Goal: Register for event/course

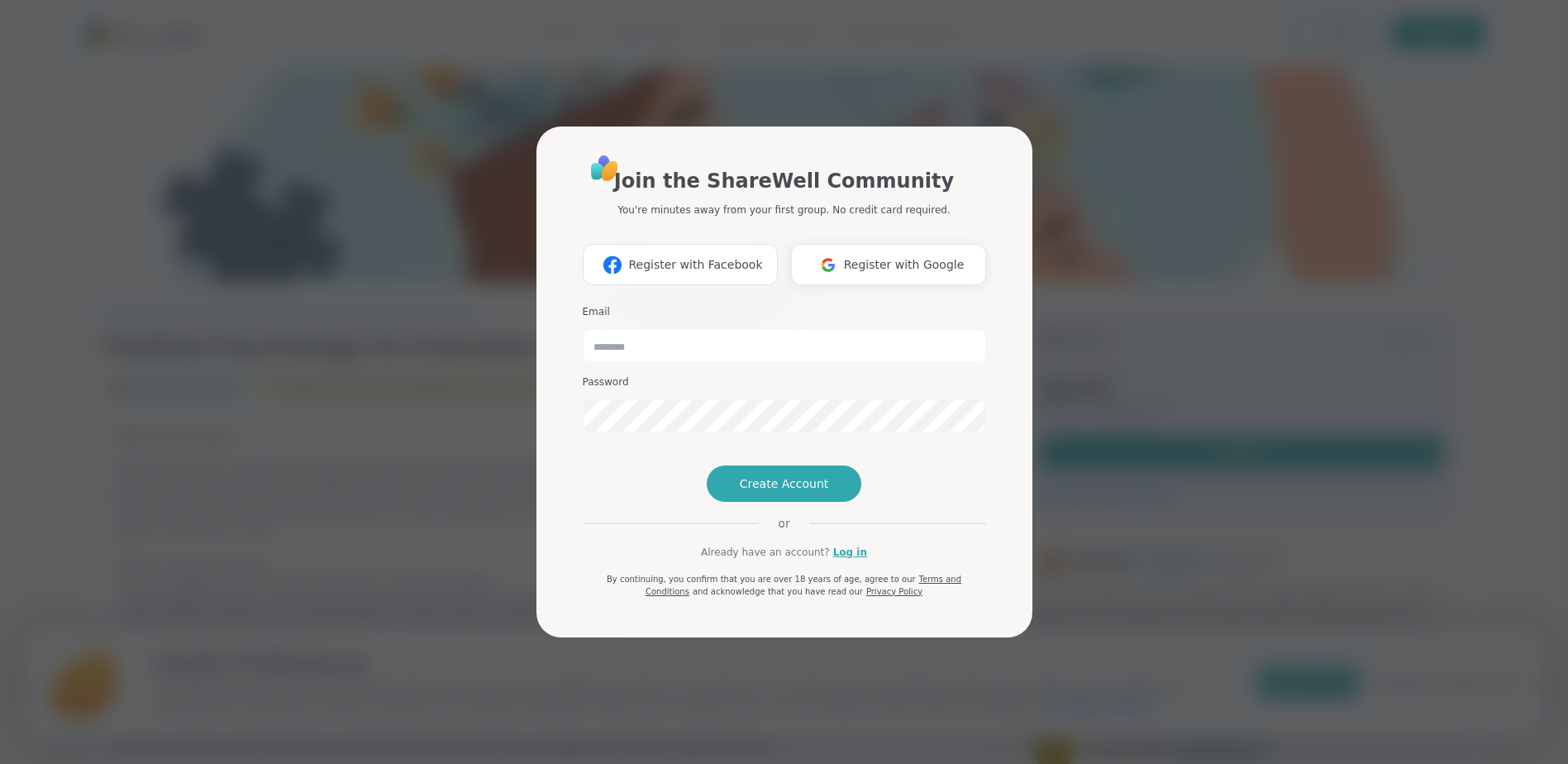
click at [713, 257] on span "Register with Facebook" at bounding box center [695, 265] width 134 height 17
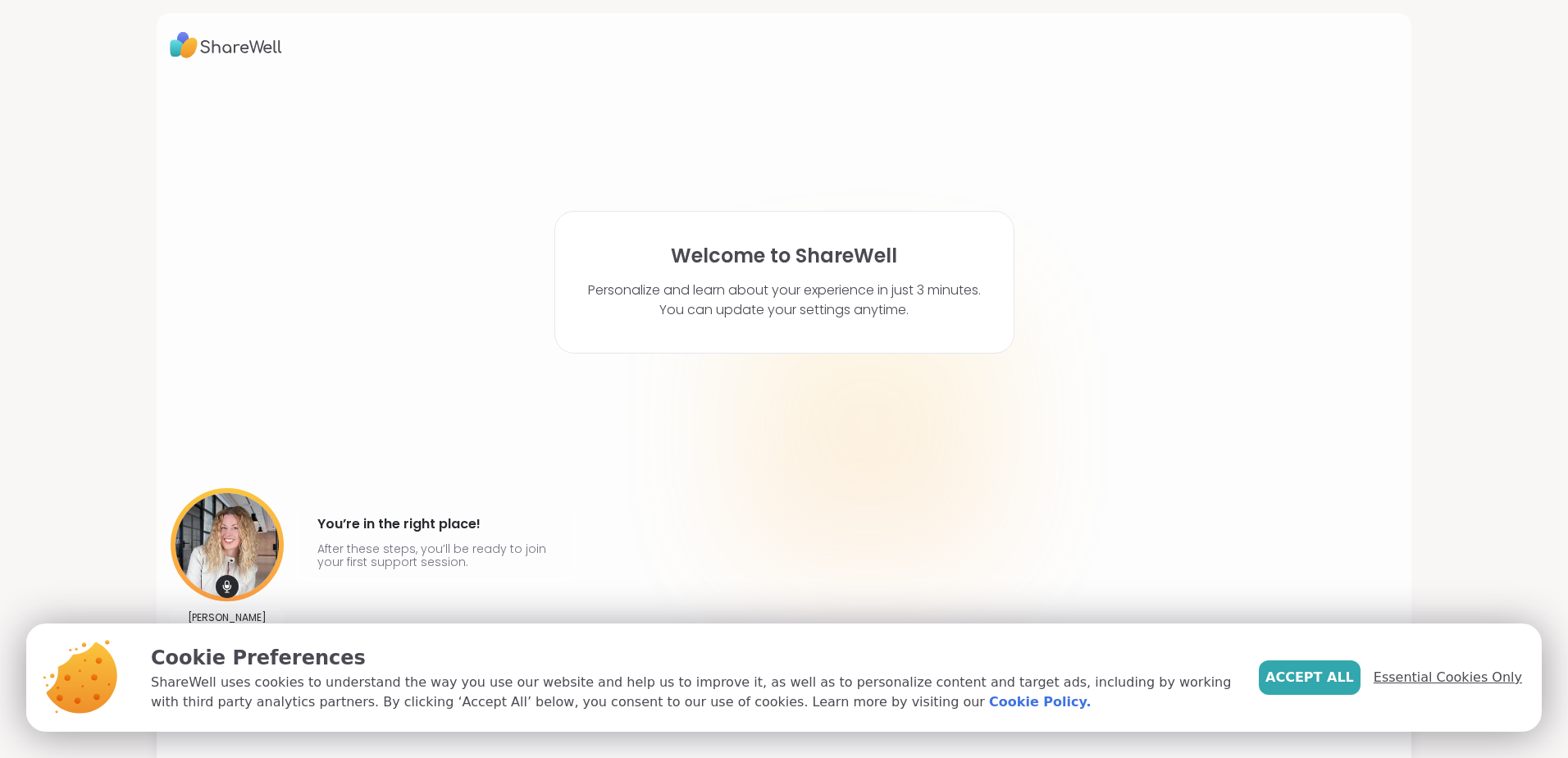
click at [1439, 678] on span "Essential Cookies Only" at bounding box center [1448, 677] width 148 height 19
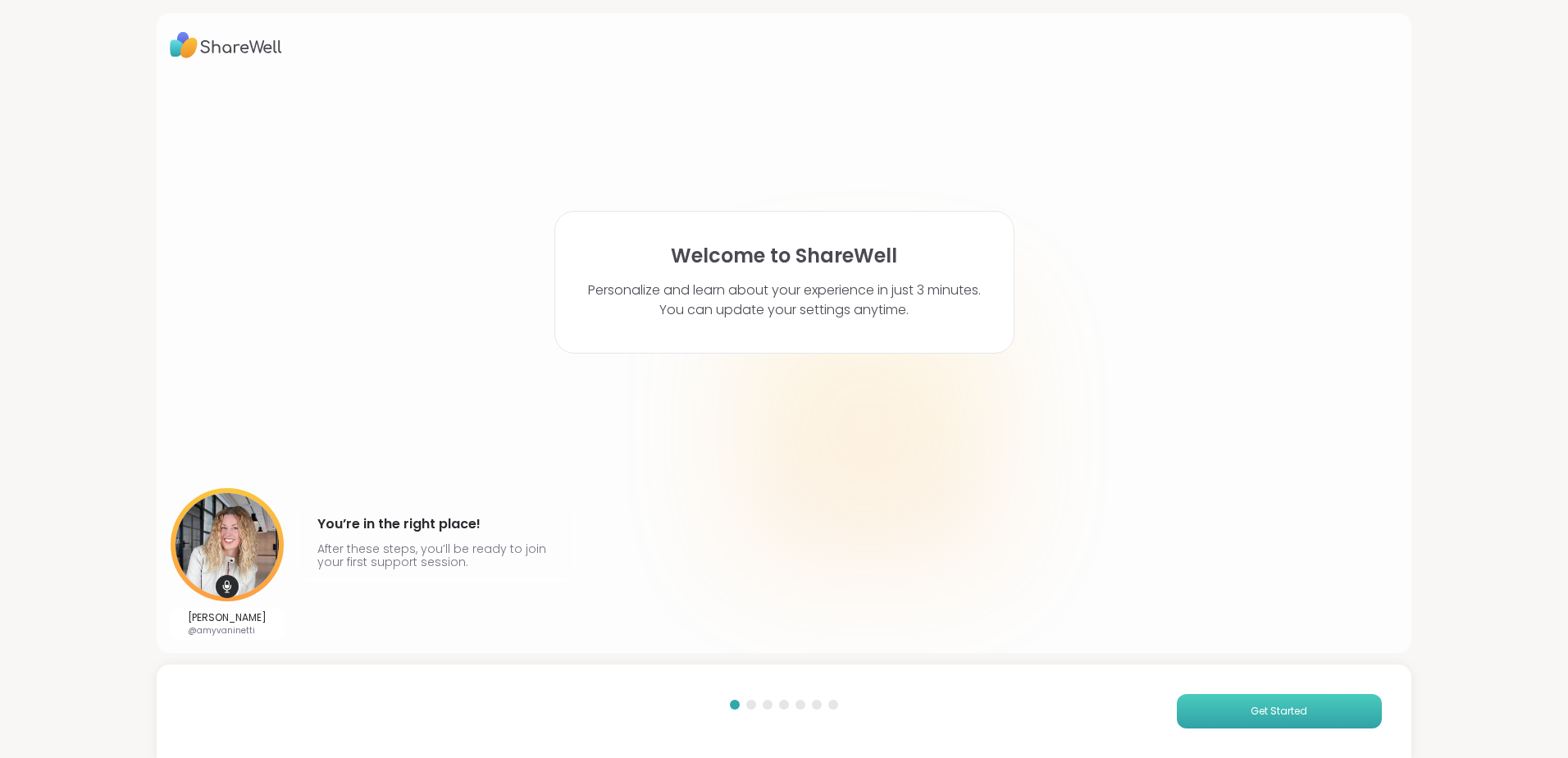
click at [1267, 714] on span "Get Started" at bounding box center [1279, 710] width 57 height 14
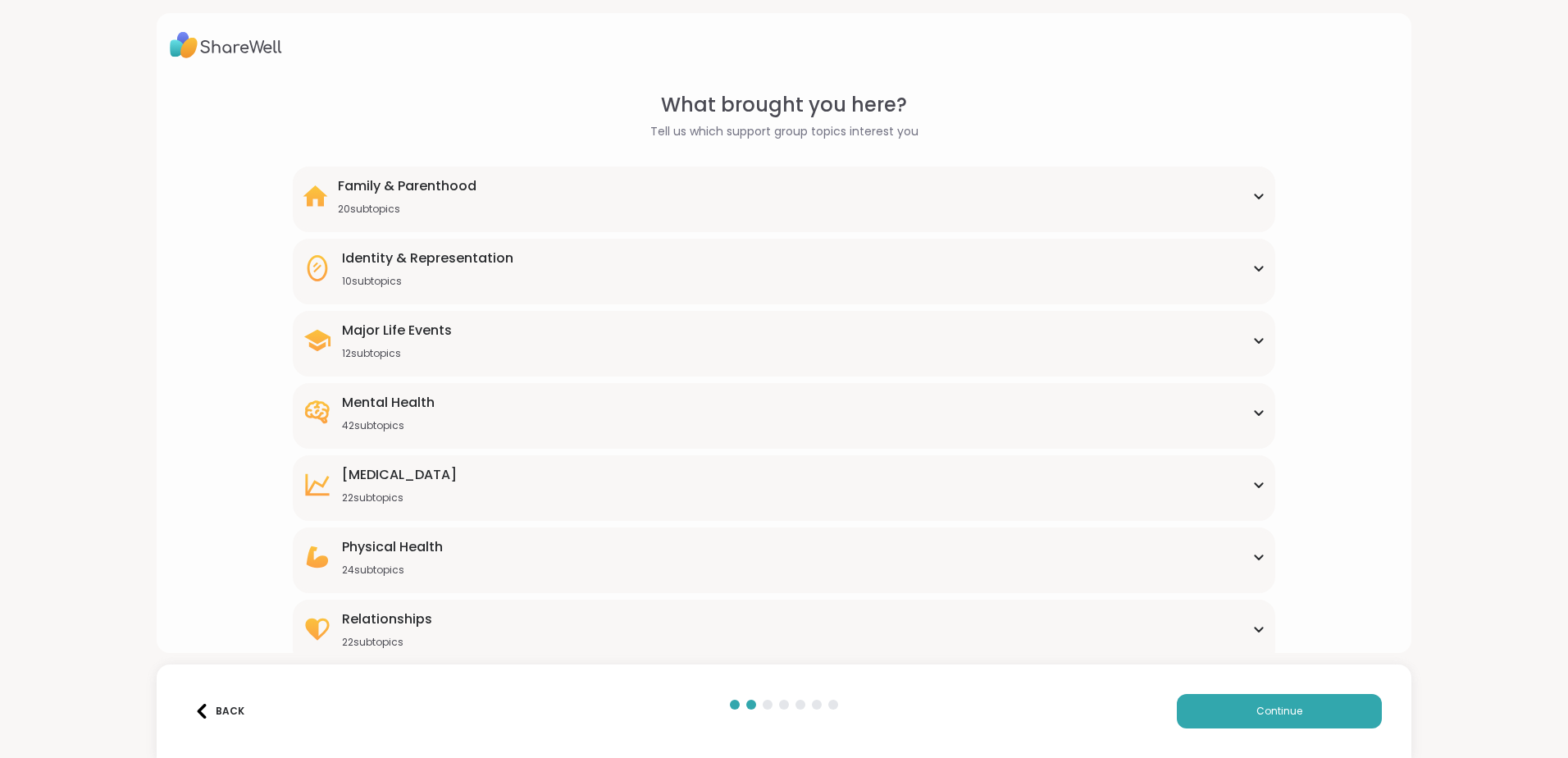
click at [401, 400] on div "Mental Health" at bounding box center [388, 403] width 92 height 19
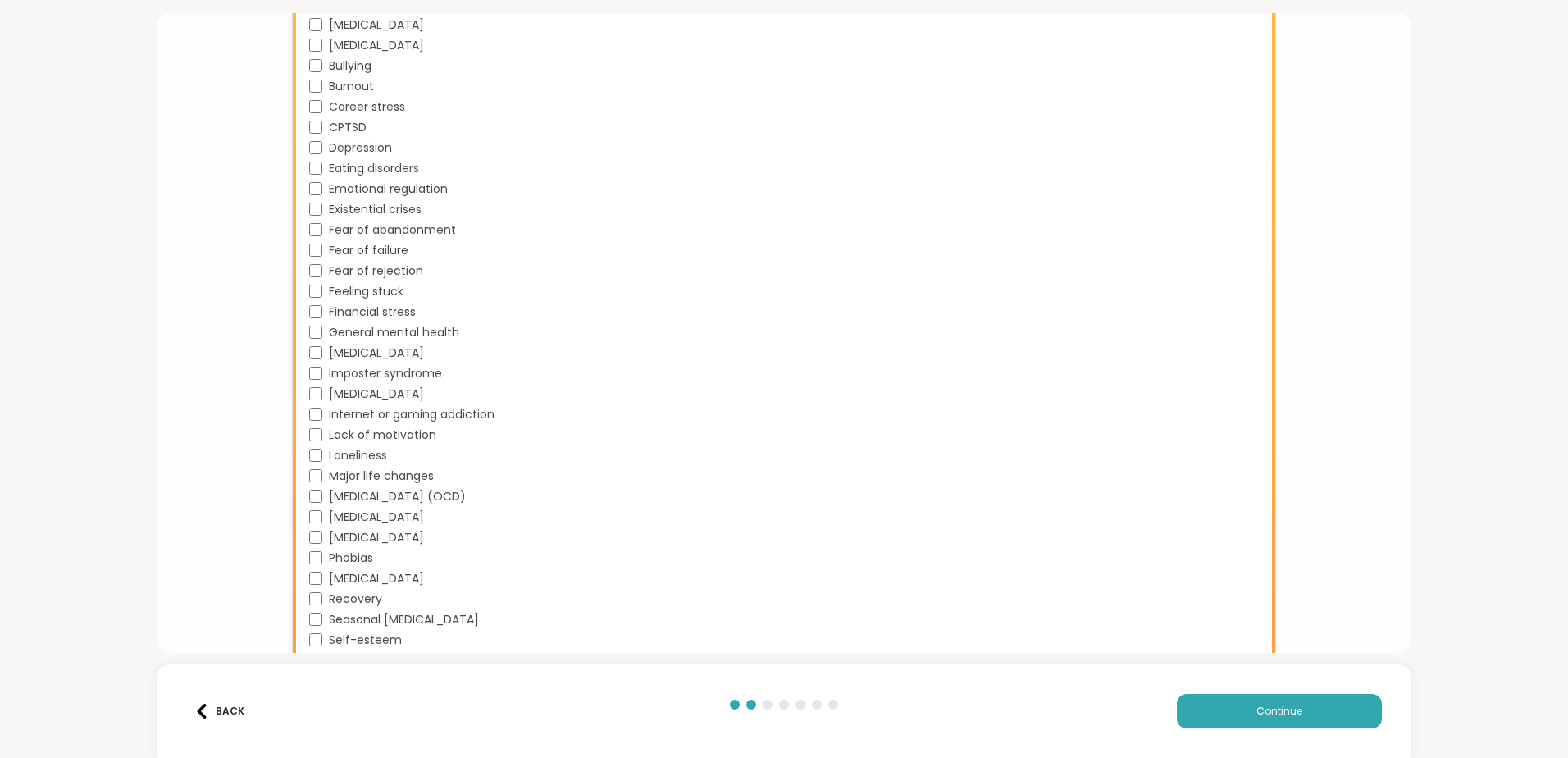
scroll to position [669, 0]
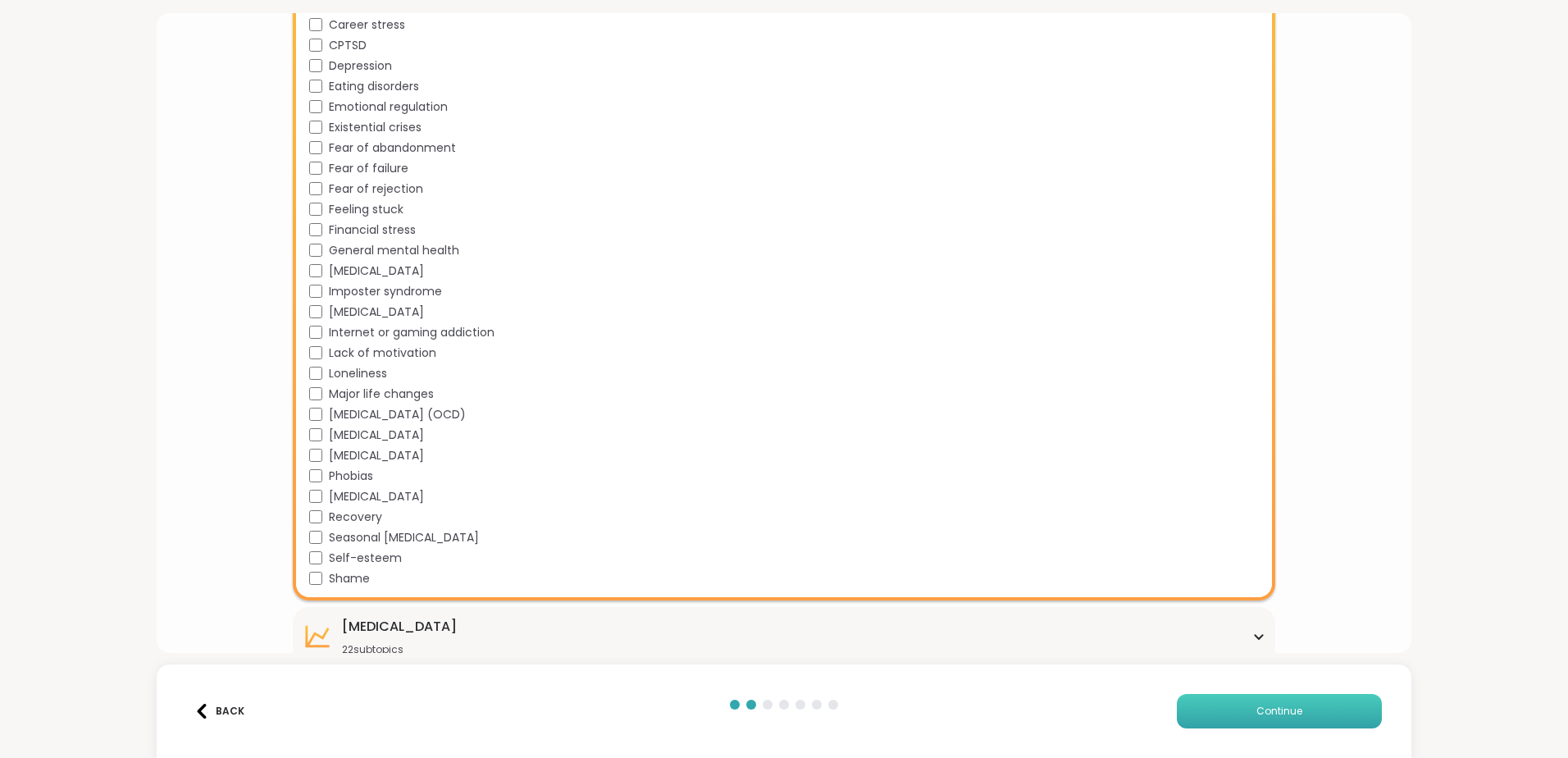
drag, startPoint x: 1237, startPoint y: 713, endPoint x: 1247, endPoint y: 704, distance: 13.5
click at [1240, 711] on button "Continue" at bounding box center [1279, 711] width 205 height 35
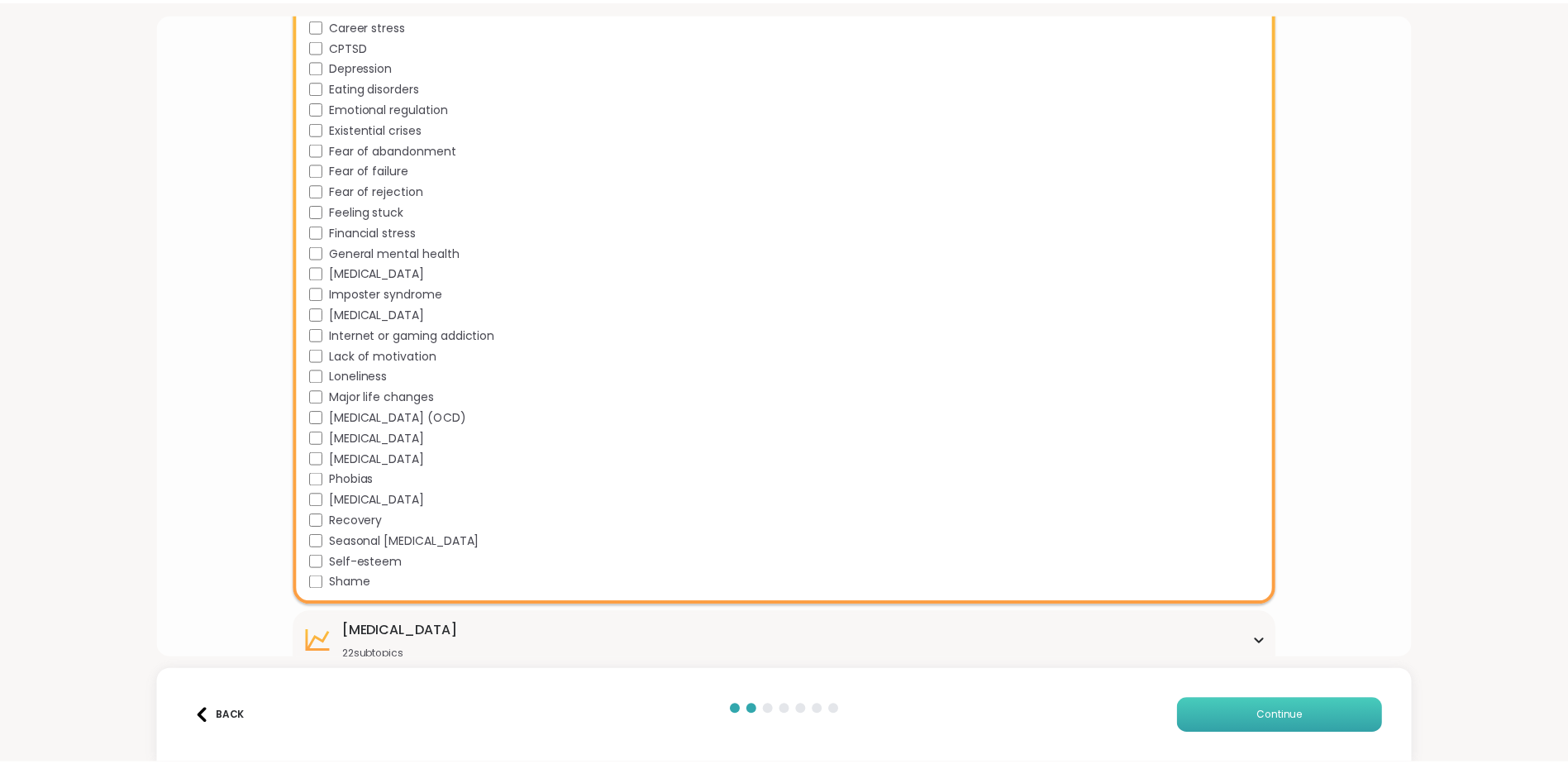
scroll to position [0, 0]
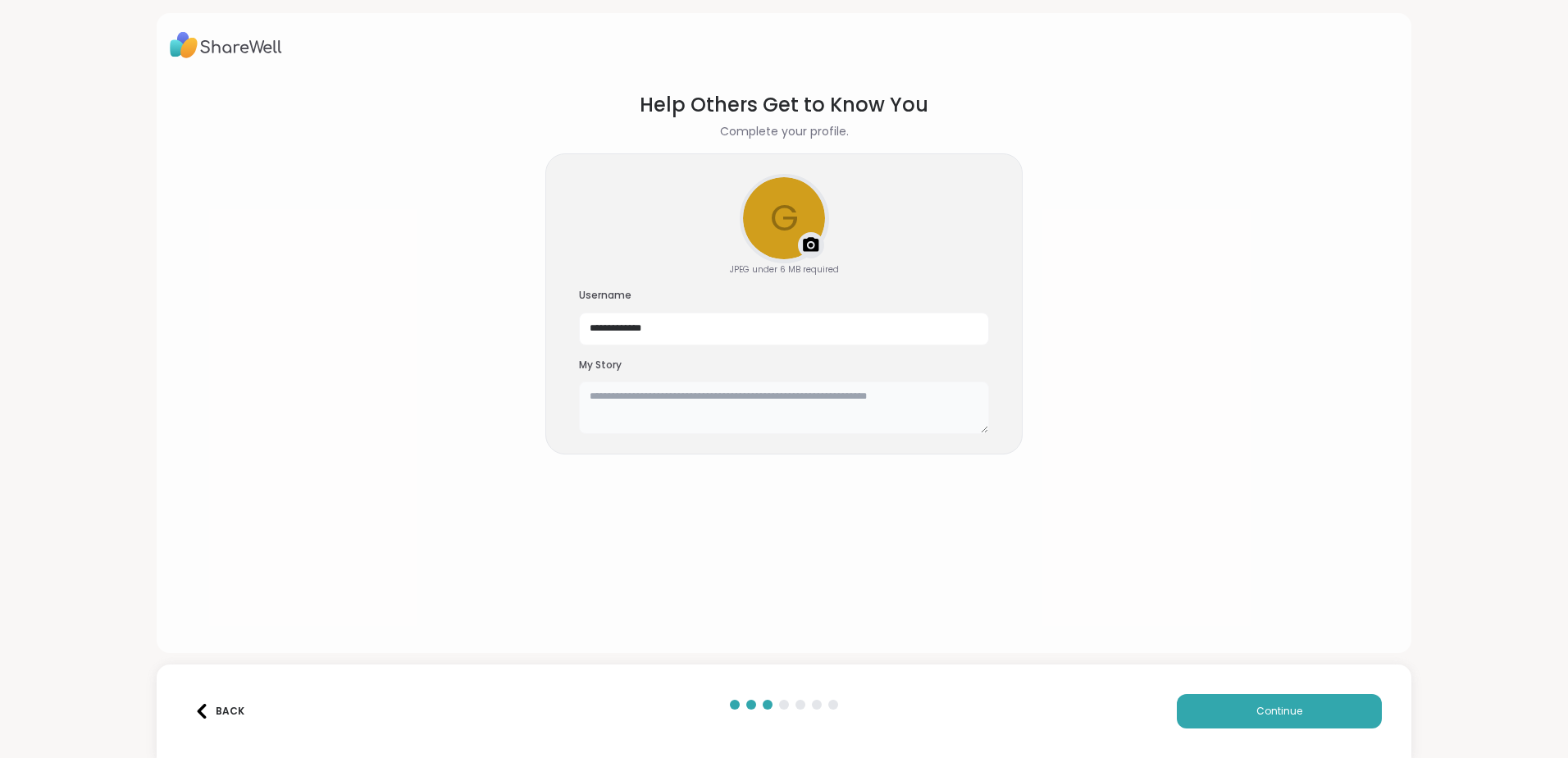
click at [581, 400] on textarea at bounding box center [784, 407] width 410 height 53
type textarea "**********"
click at [1267, 716] on span "Continue" at bounding box center [1280, 710] width 46 height 14
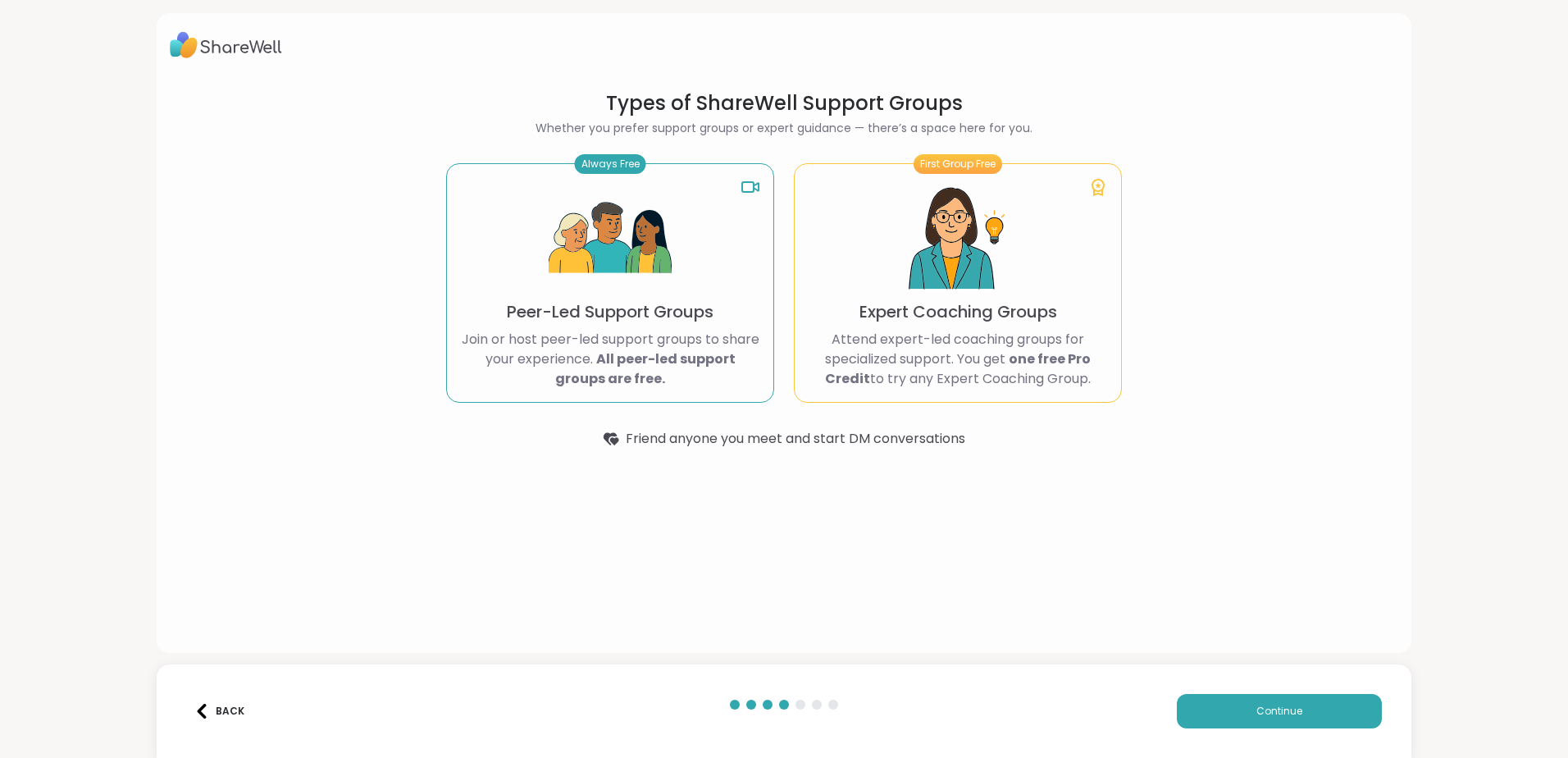
click at [600, 348] on p "Join or host peer-led support groups to share your experience. All peer-led sup…" at bounding box center [610, 358] width 300 height 59
click at [1262, 711] on span "Continue" at bounding box center [1280, 710] width 46 height 14
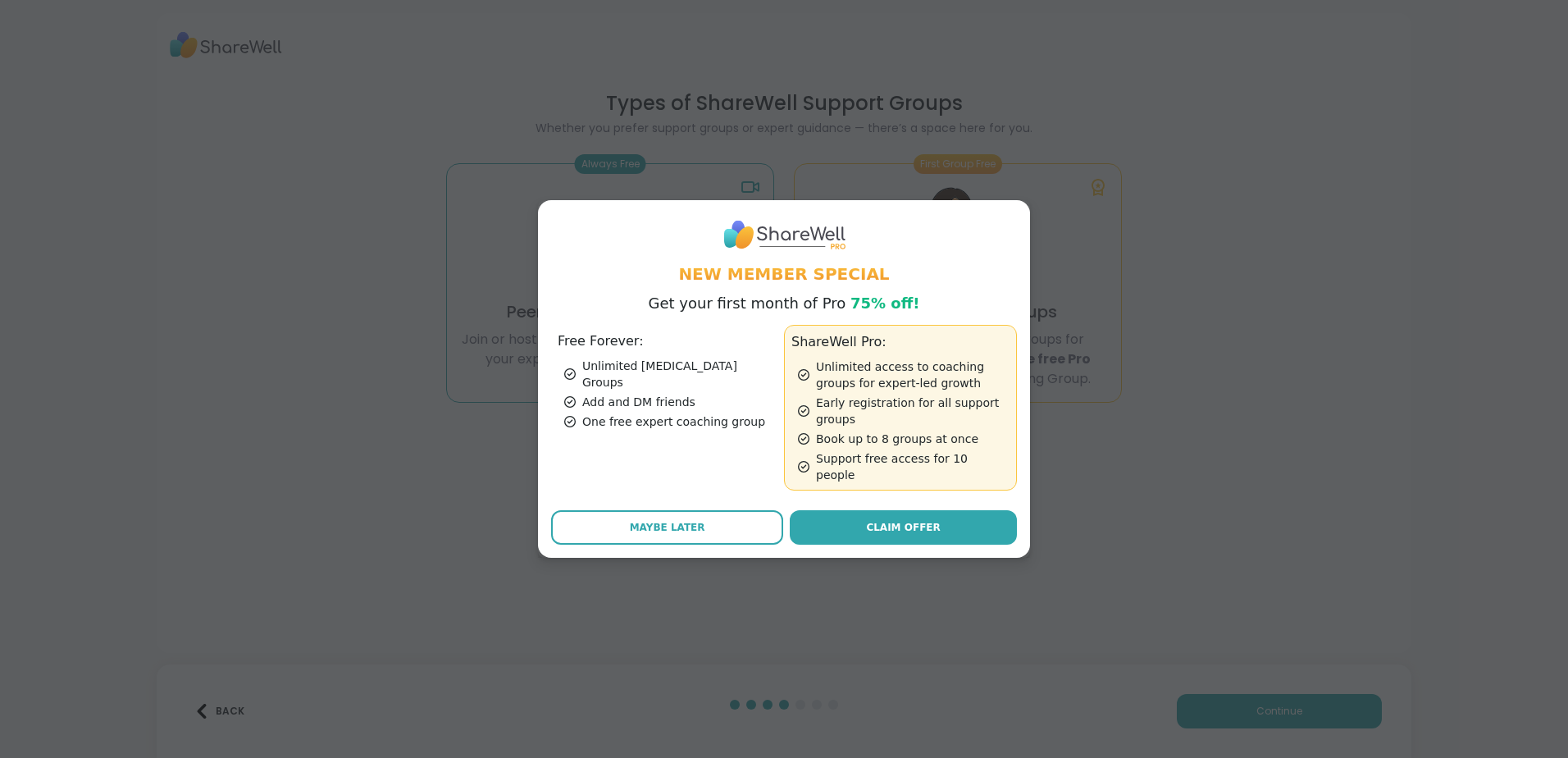
click at [619, 362] on div "Free Forever: Unlimited [MEDICAL_DATA] Groups Add and DM friends One free exper…" at bounding box center [668, 407] width 233 height 165
click at [605, 360] on div "Free Forever: Unlimited [MEDICAL_DATA] Groups Add and DM friends One free exper…" at bounding box center [668, 407] width 233 height 165
click at [594, 363] on div "Free Forever: Unlimited [MEDICAL_DATA] Groups Add and DM friends One free exper…" at bounding box center [668, 407] width 233 height 165
click at [618, 372] on div "Unlimited [MEDICAL_DATA] Groups" at bounding box center [671, 374] width 213 height 33
click at [616, 436] on div "Free Forever: Unlimited [MEDICAL_DATA] Groups Add and DM friends One free exper…" at bounding box center [668, 407] width 233 height 165
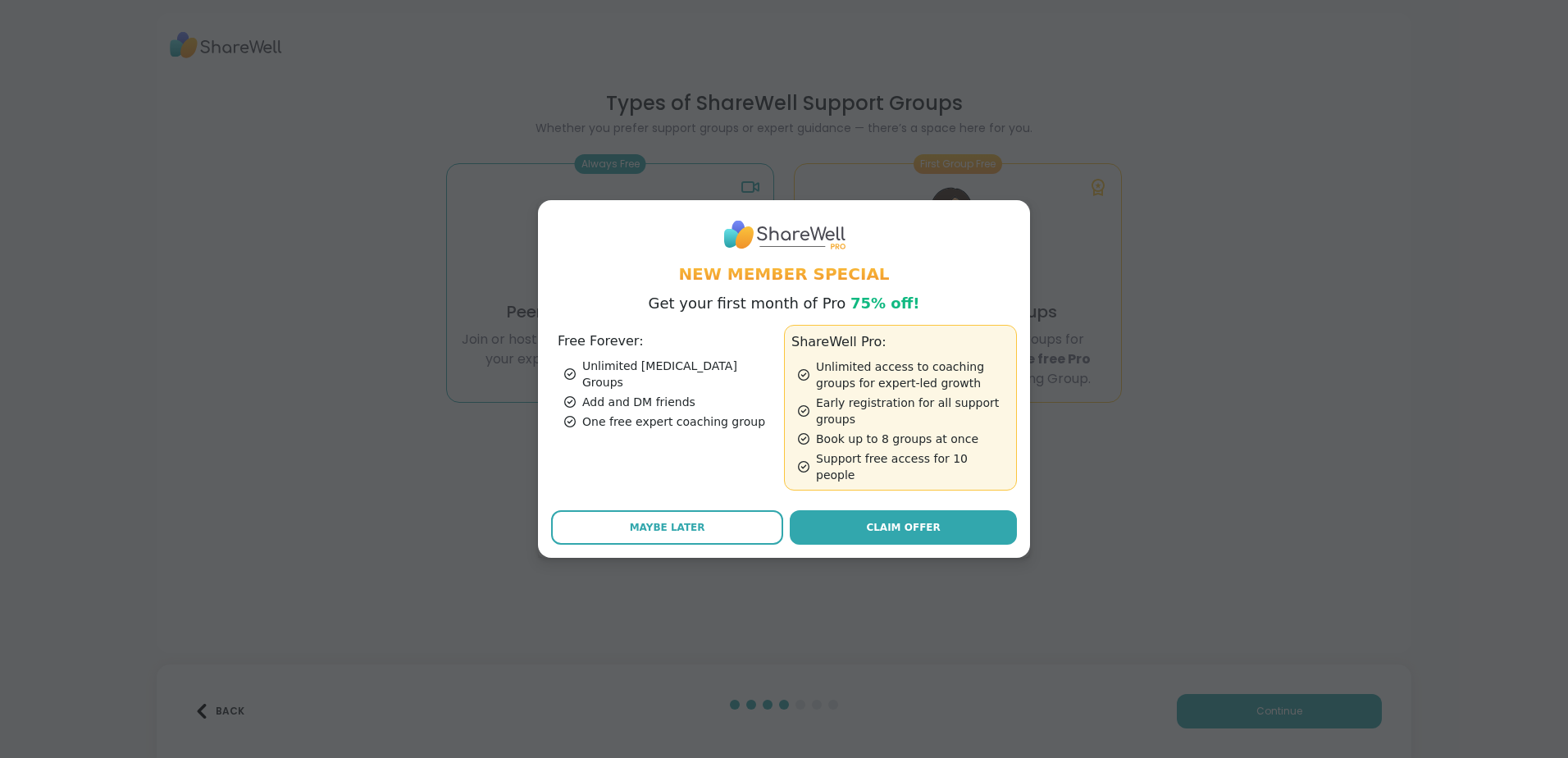
click at [652, 520] on span "Maybe Later" at bounding box center [667, 526] width 76 height 14
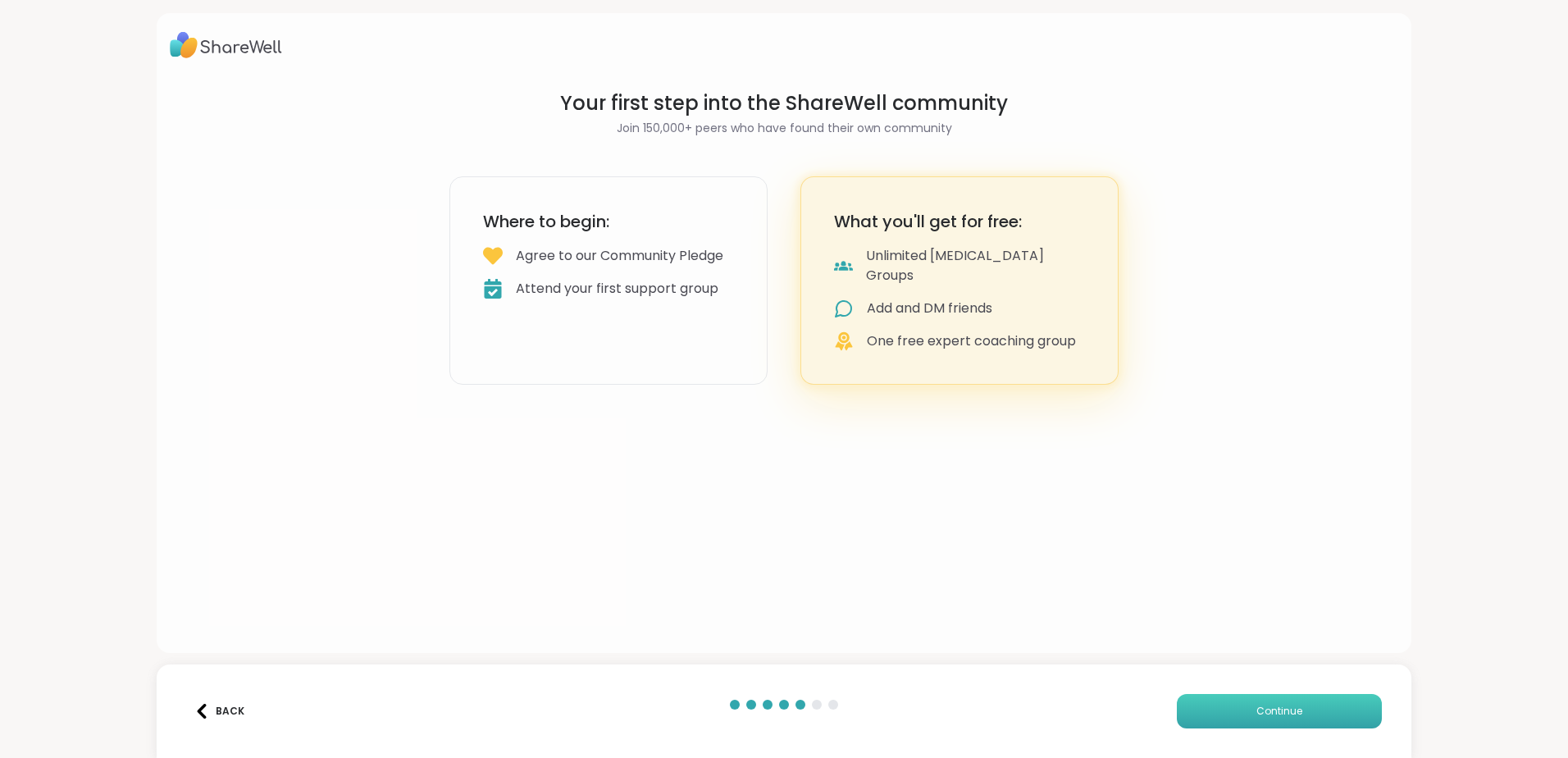
click at [1257, 706] on span "Continue" at bounding box center [1280, 710] width 46 height 14
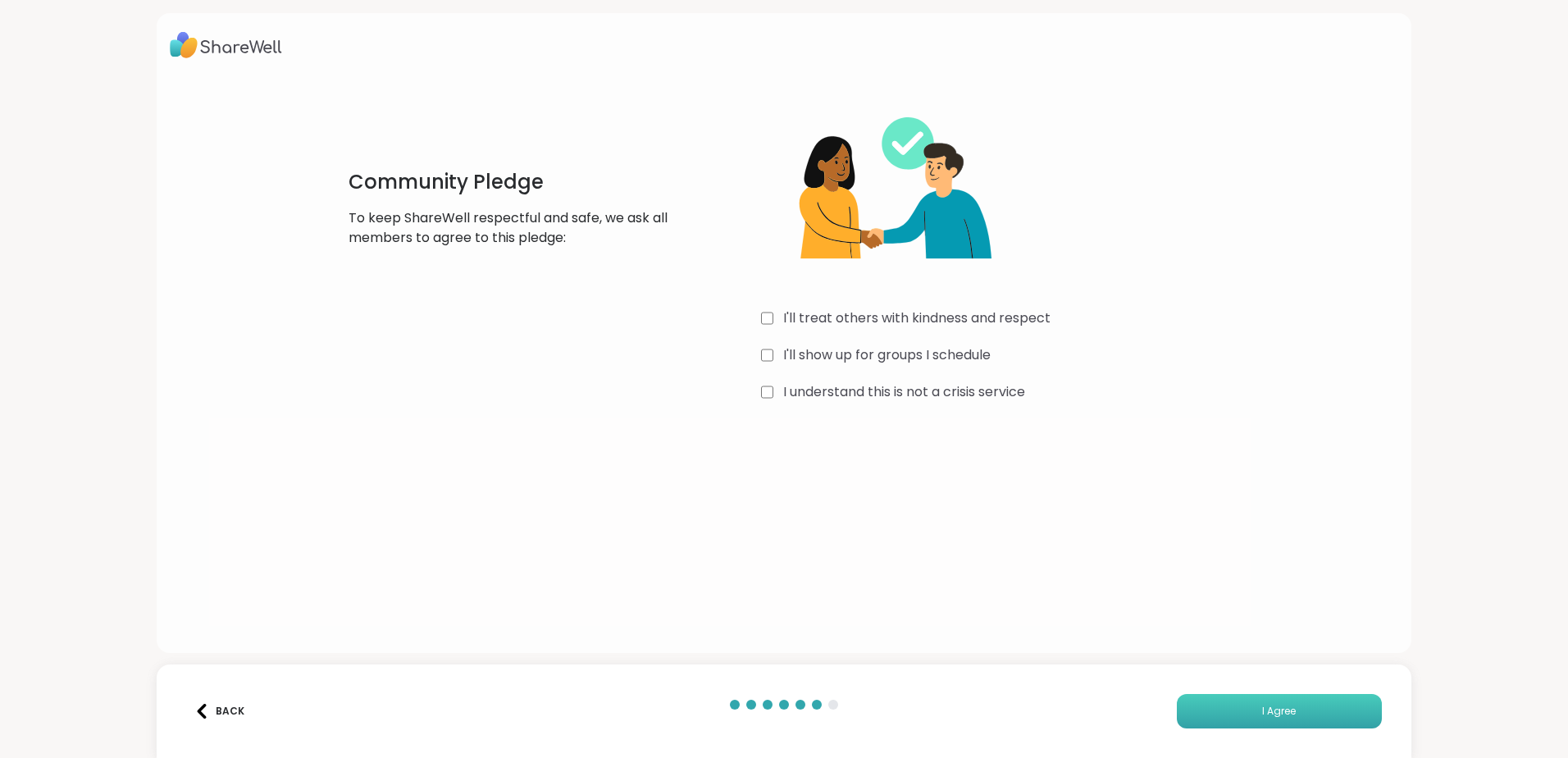
click at [1242, 708] on button "I Agree" at bounding box center [1279, 711] width 205 height 35
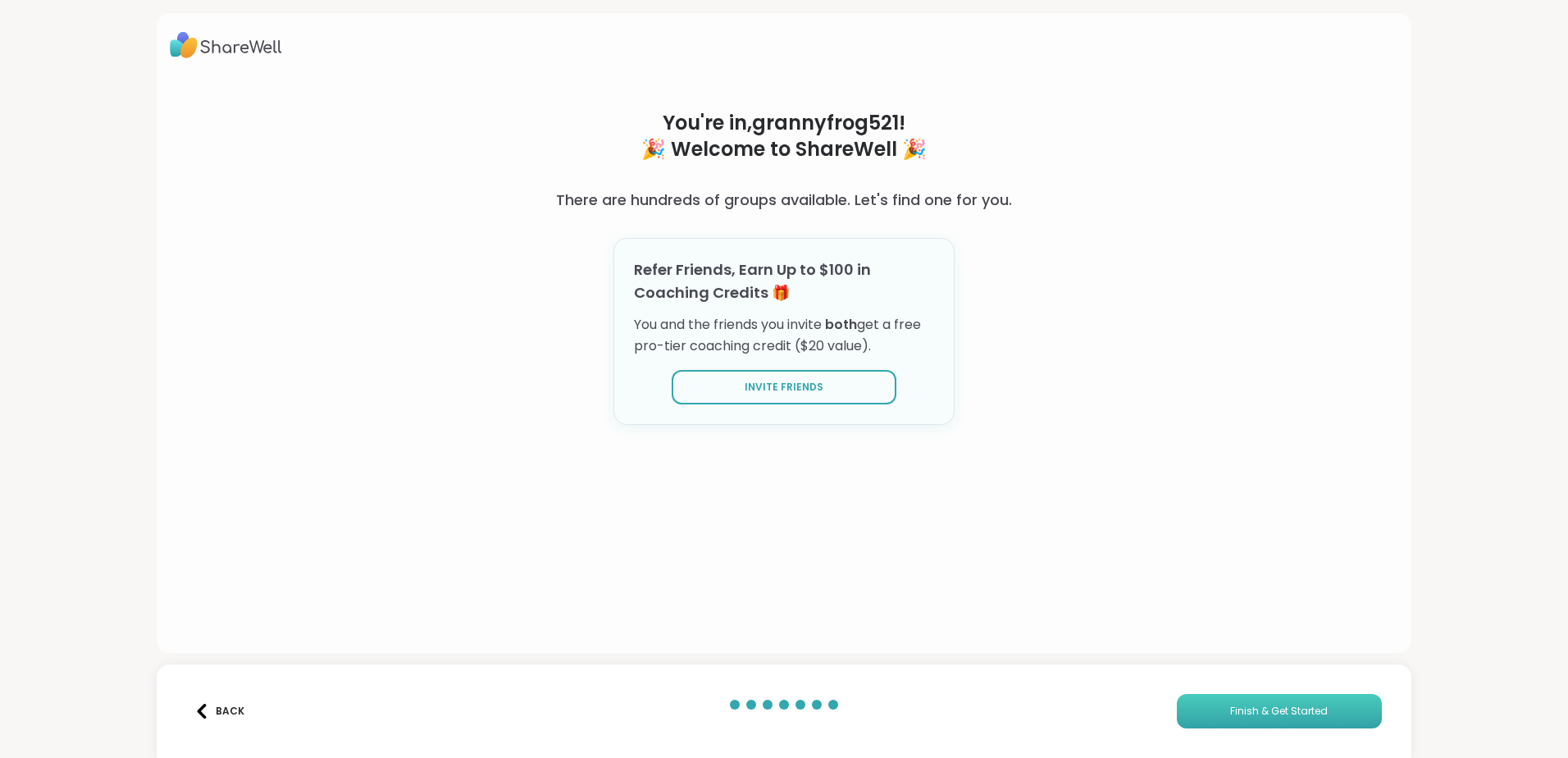
click at [1251, 706] on span "Finish & Get Started" at bounding box center [1279, 710] width 98 height 14
